Goal: Check status: Check status

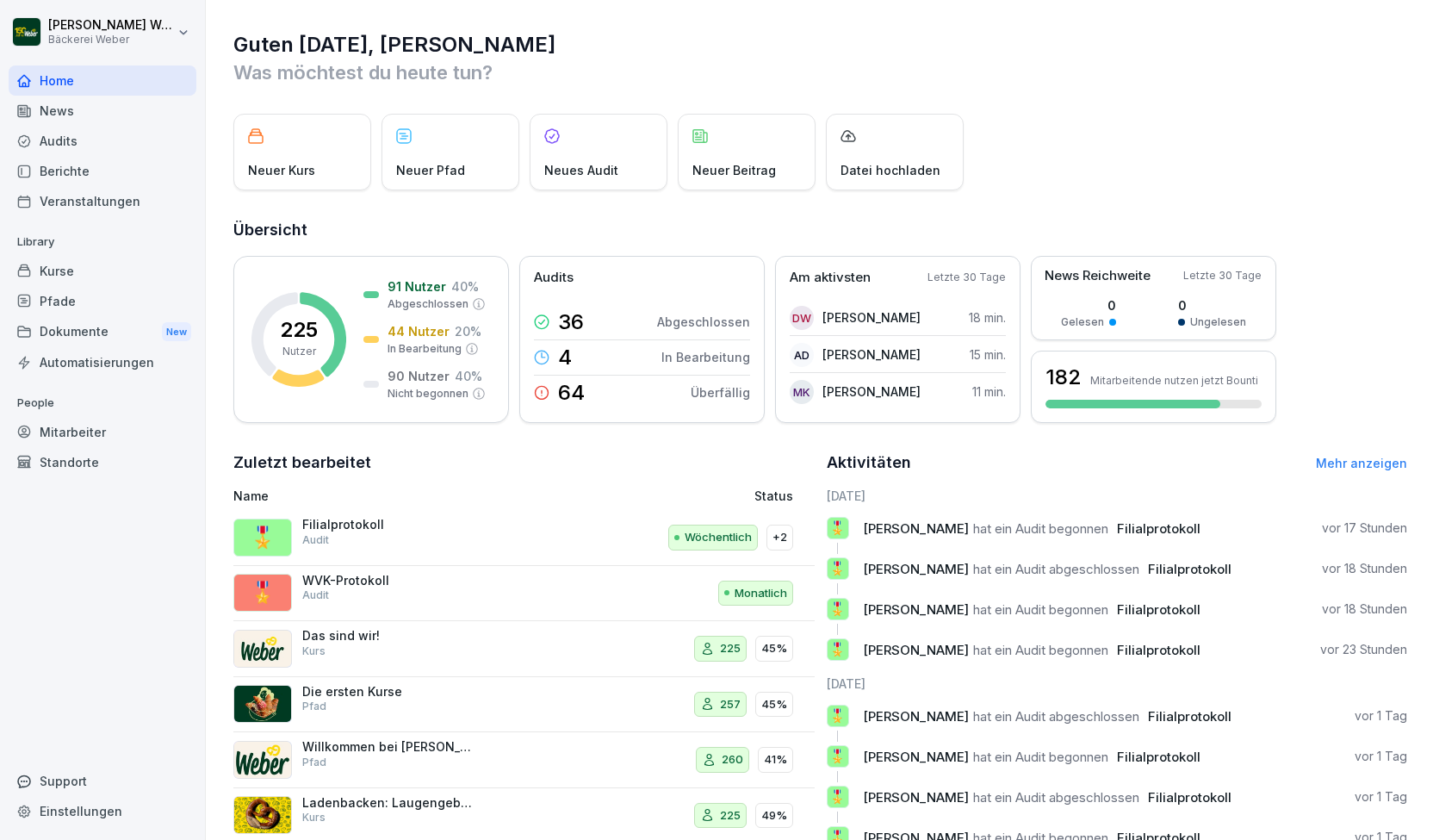
click at [103, 147] on div "Audits" at bounding box center [103, 141] width 188 height 30
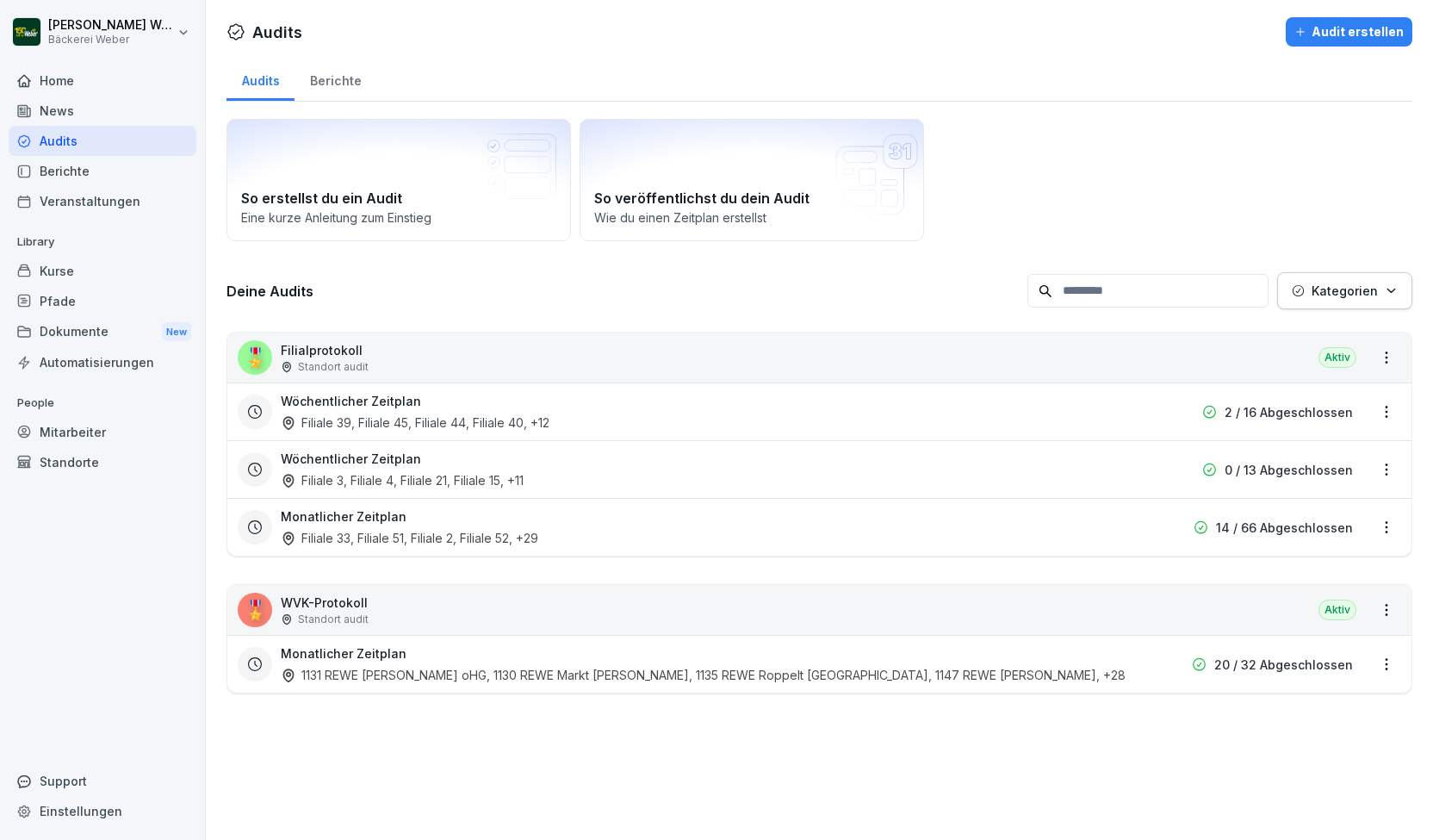
click at [407, 515] on div "Monatlicher Zeitplan Filiale 33, Filiale 51, Filiale 2, Filiale 52 , +29" at bounding box center [709, 527] width 857 height 39
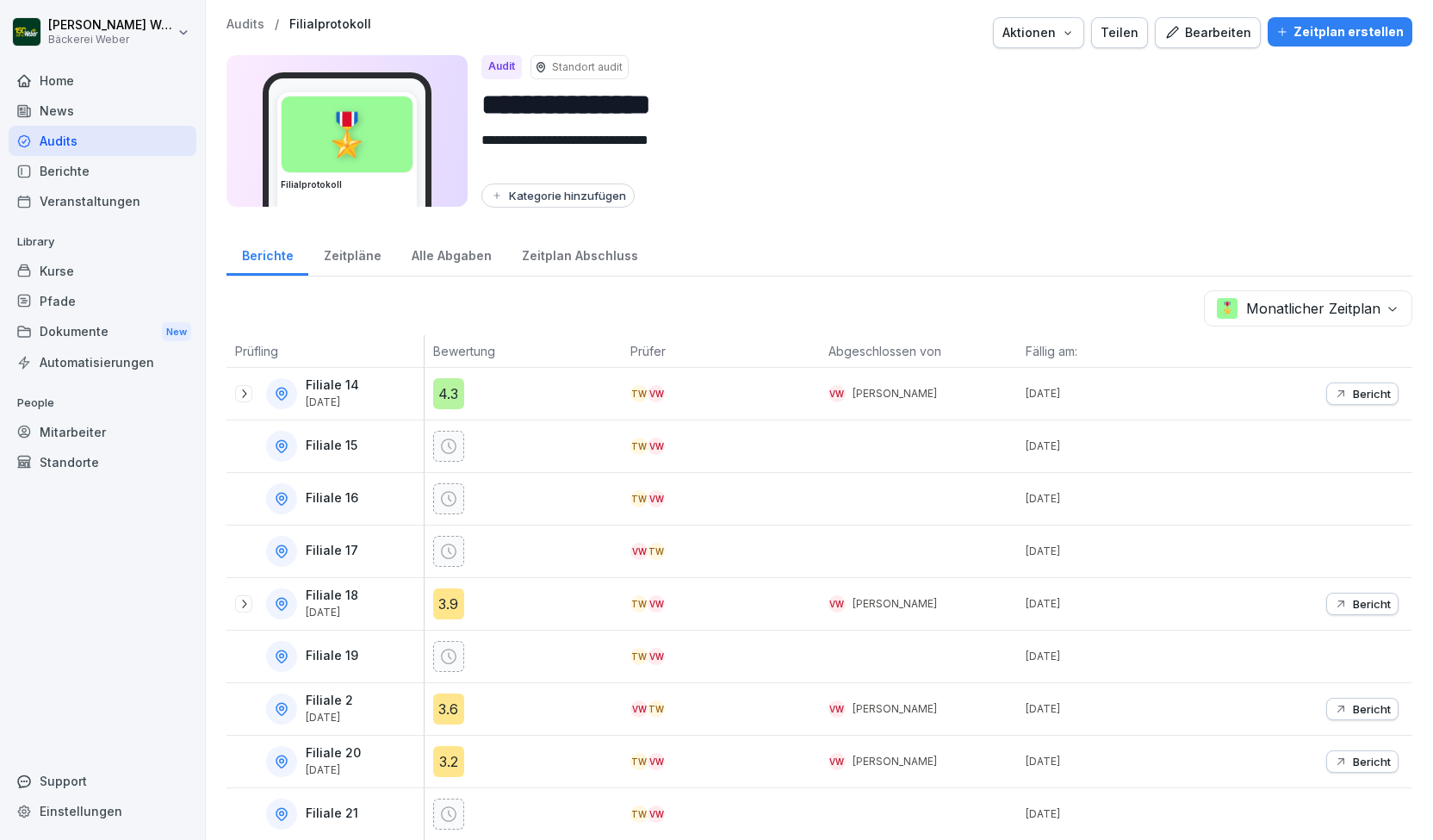
click at [247, 603] on icon at bounding box center [243, 603] width 13 height 13
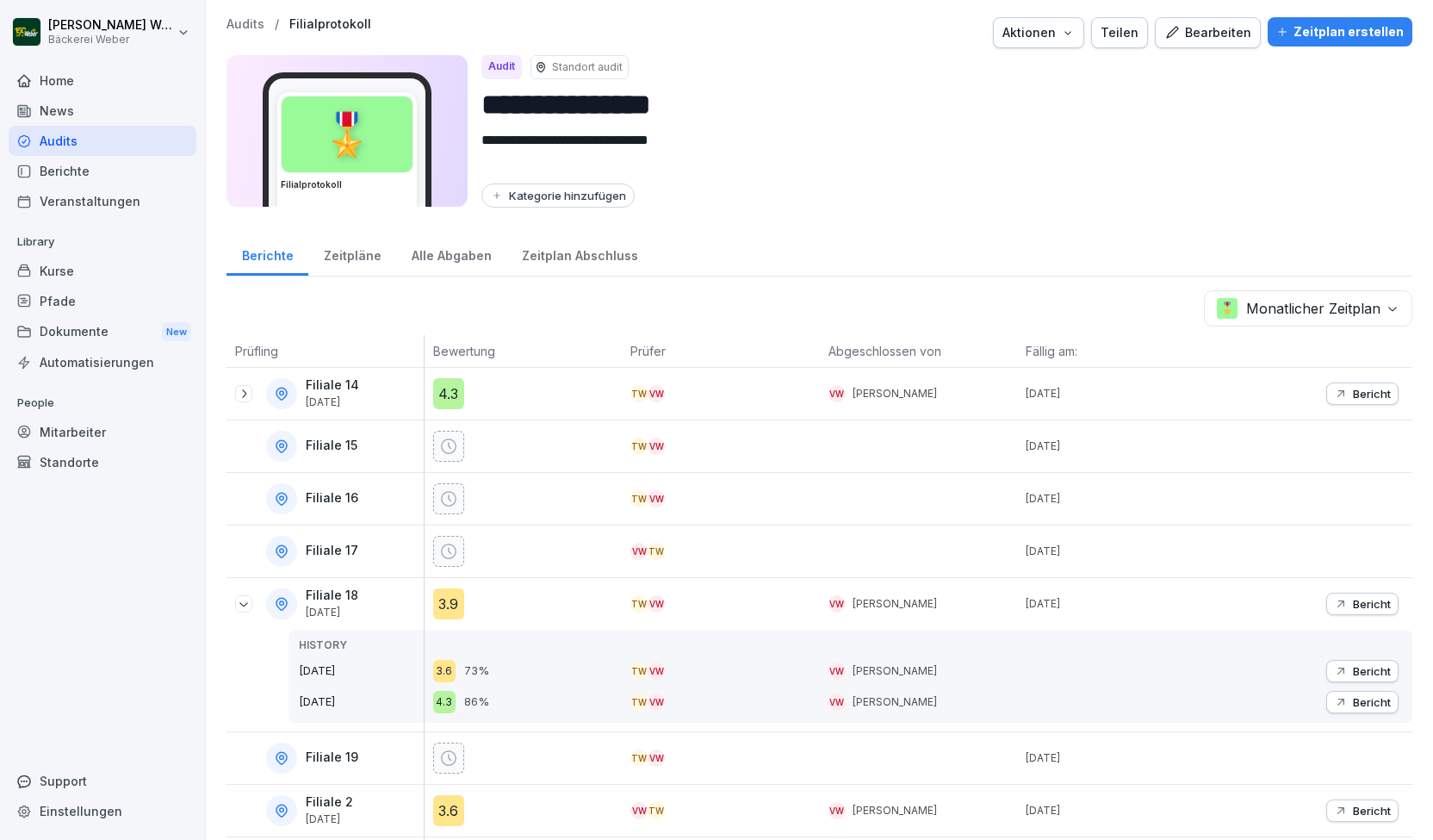
click at [451, 599] on div "3.9" at bounding box center [449, 604] width 31 height 31
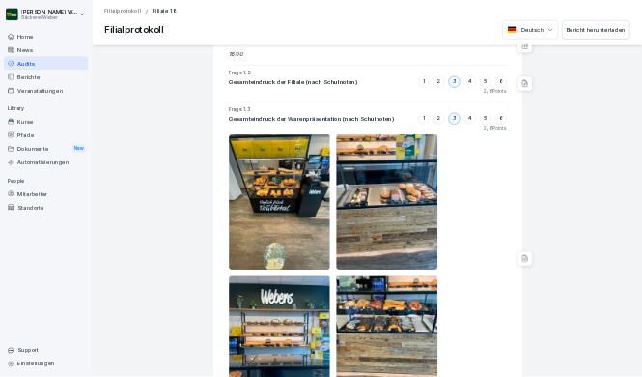
scroll to position [773, 0]
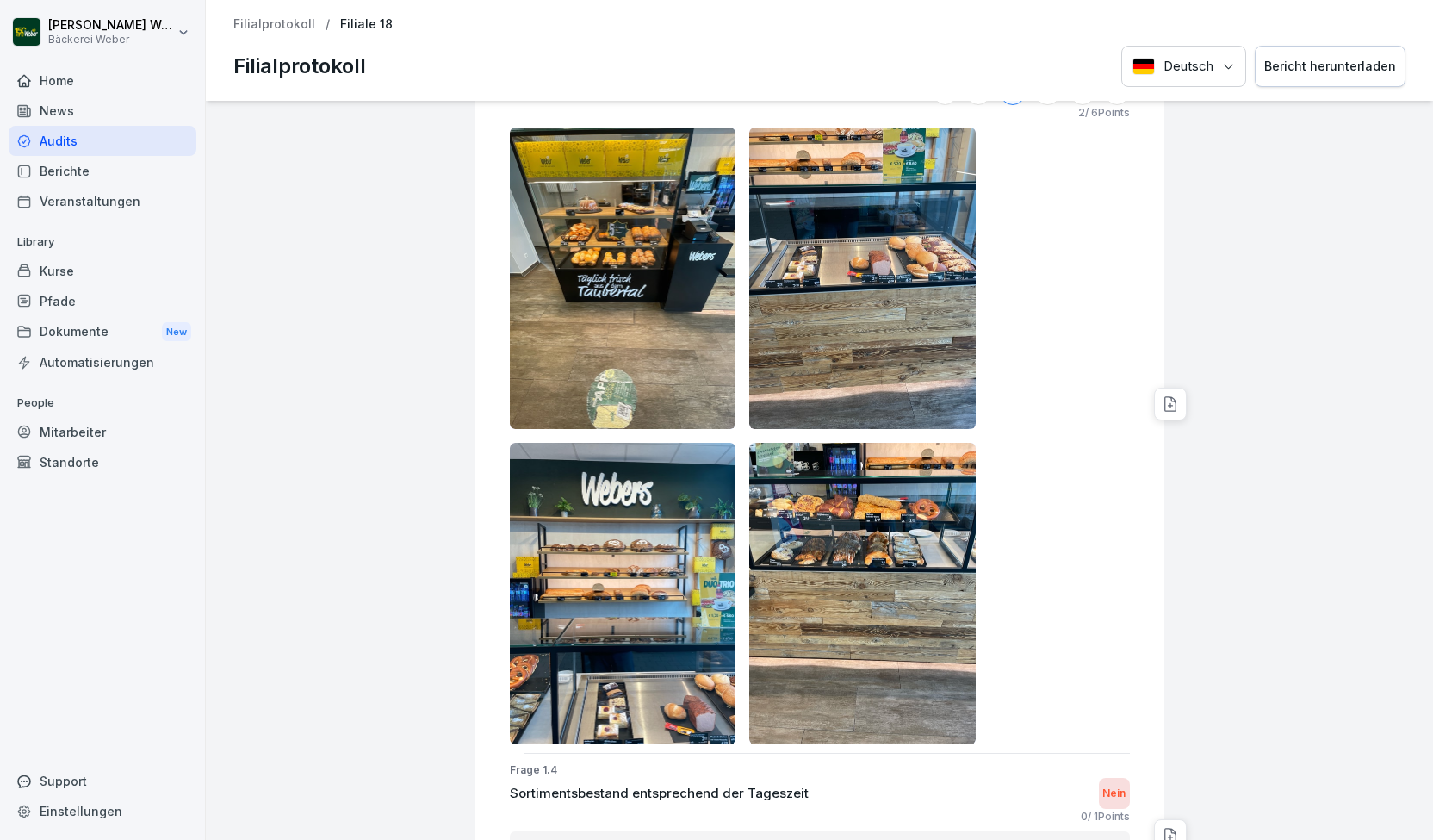
click at [808, 496] on img at bounding box center [862, 593] width 226 height 301
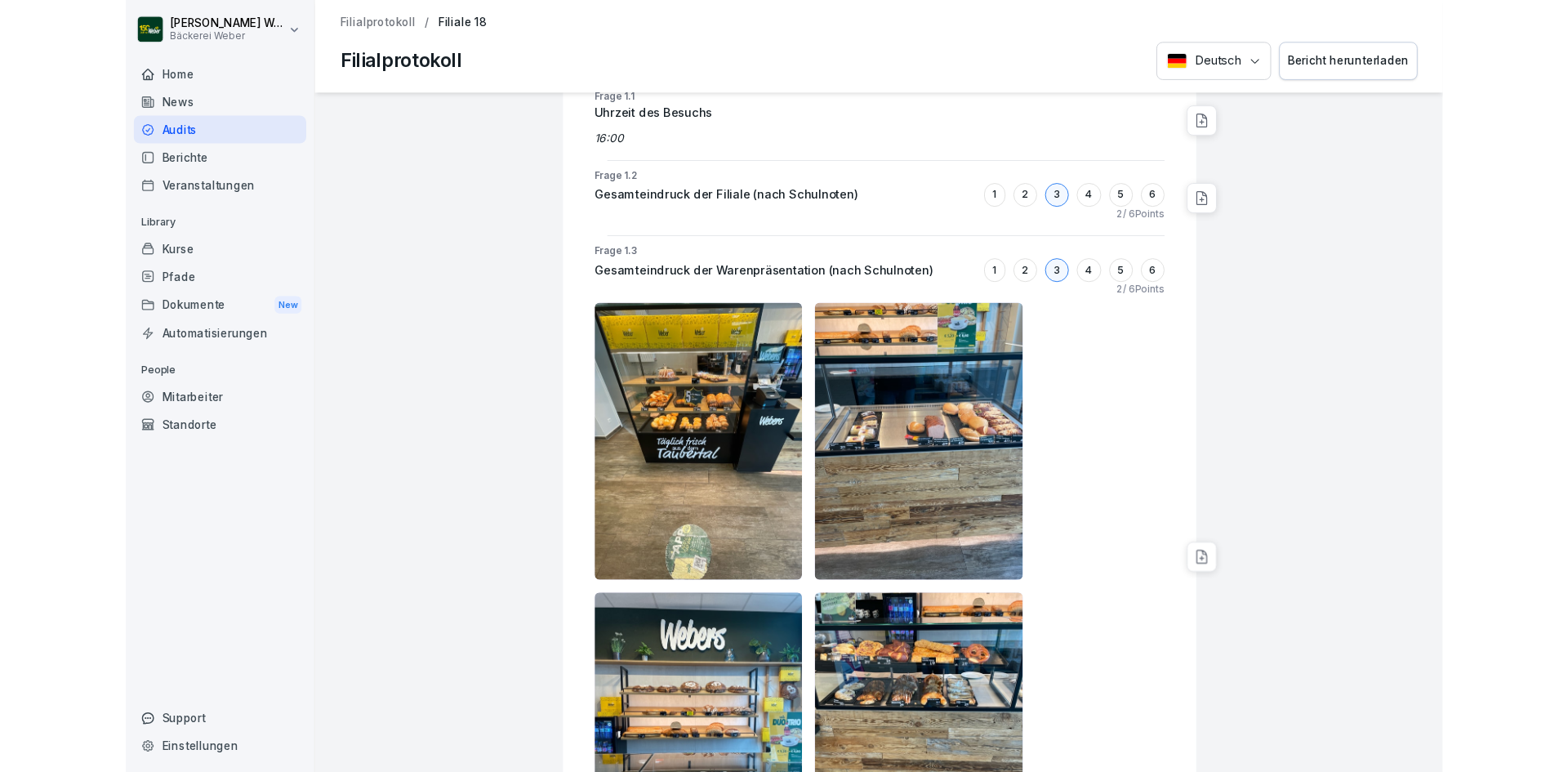
scroll to position [0, 0]
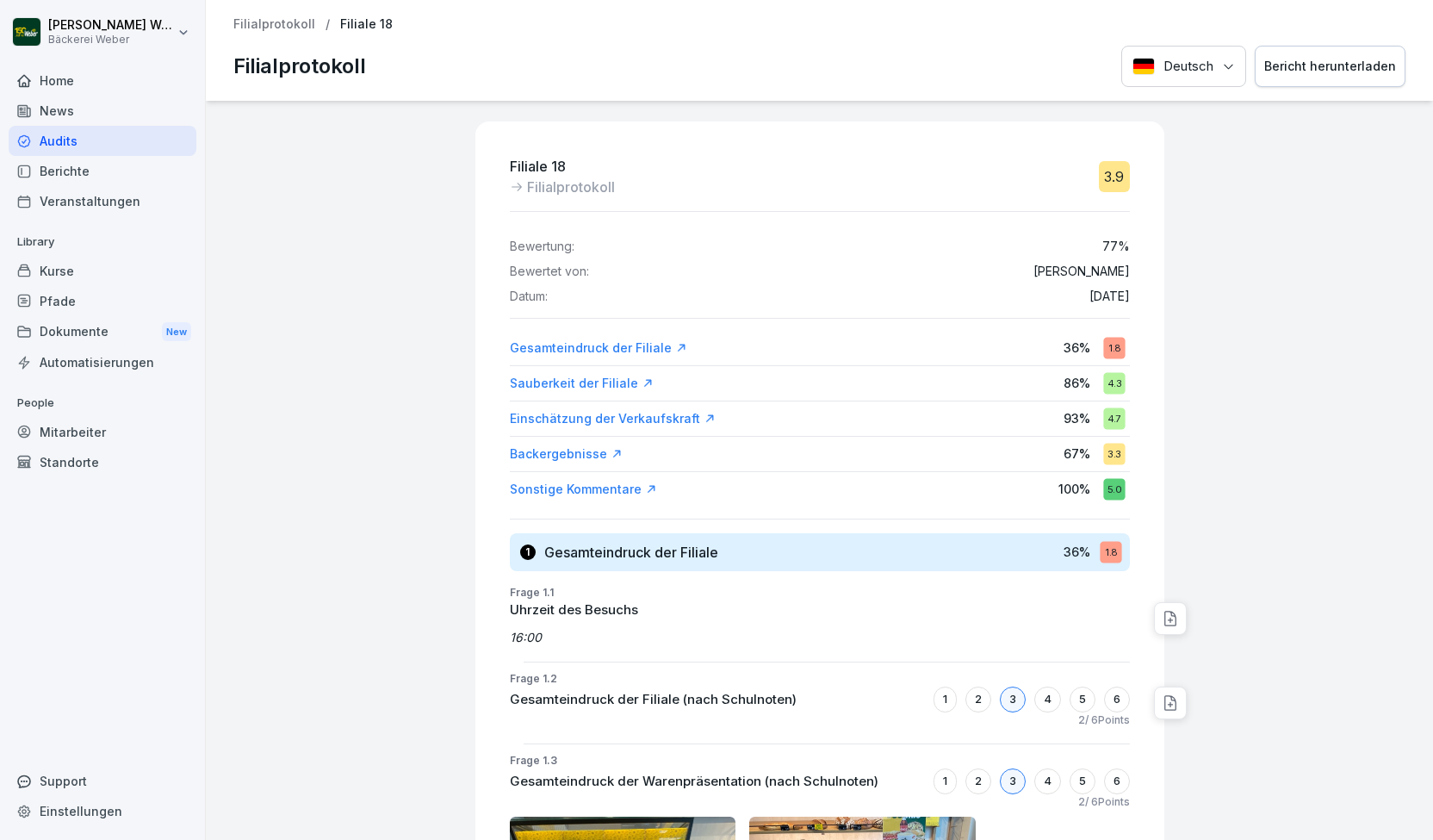
click at [116, 139] on div "Audits" at bounding box center [103, 141] width 188 height 30
